Goal: Task Accomplishment & Management: Manage account settings

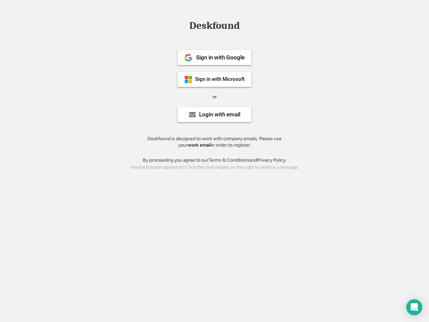
click at [215, 96] on div "or" at bounding box center [215, 97] width 4 height 7
click at [215, 27] on div "Deskfound" at bounding box center [214, 25] width 57 height 10
click at [184, 25] on div "Deskfound" at bounding box center [214, 26] width 429 height 13
click at [215, 27] on div "Deskfound" at bounding box center [214, 25] width 57 height 10
click at [215, 97] on div "or" at bounding box center [215, 97] width 4 height 7
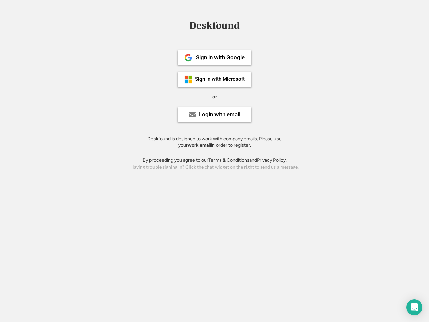
click at [215, 57] on div "Sign in with Google" at bounding box center [220, 58] width 49 height 6
click at [220, 57] on div "Sign in with Google" at bounding box center [220, 58] width 49 height 6
click at [189, 58] on img at bounding box center [189, 58] width 8 height 8
click at [215, 79] on div "Sign in with Microsoft" at bounding box center [220, 79] width 50 height 5
click at [220, 79] on div "Sign in with Microsoft" at bounding box center [220, 79] width 50 height 5
